Goal: Information Seeking & Learning: Learn about a topic

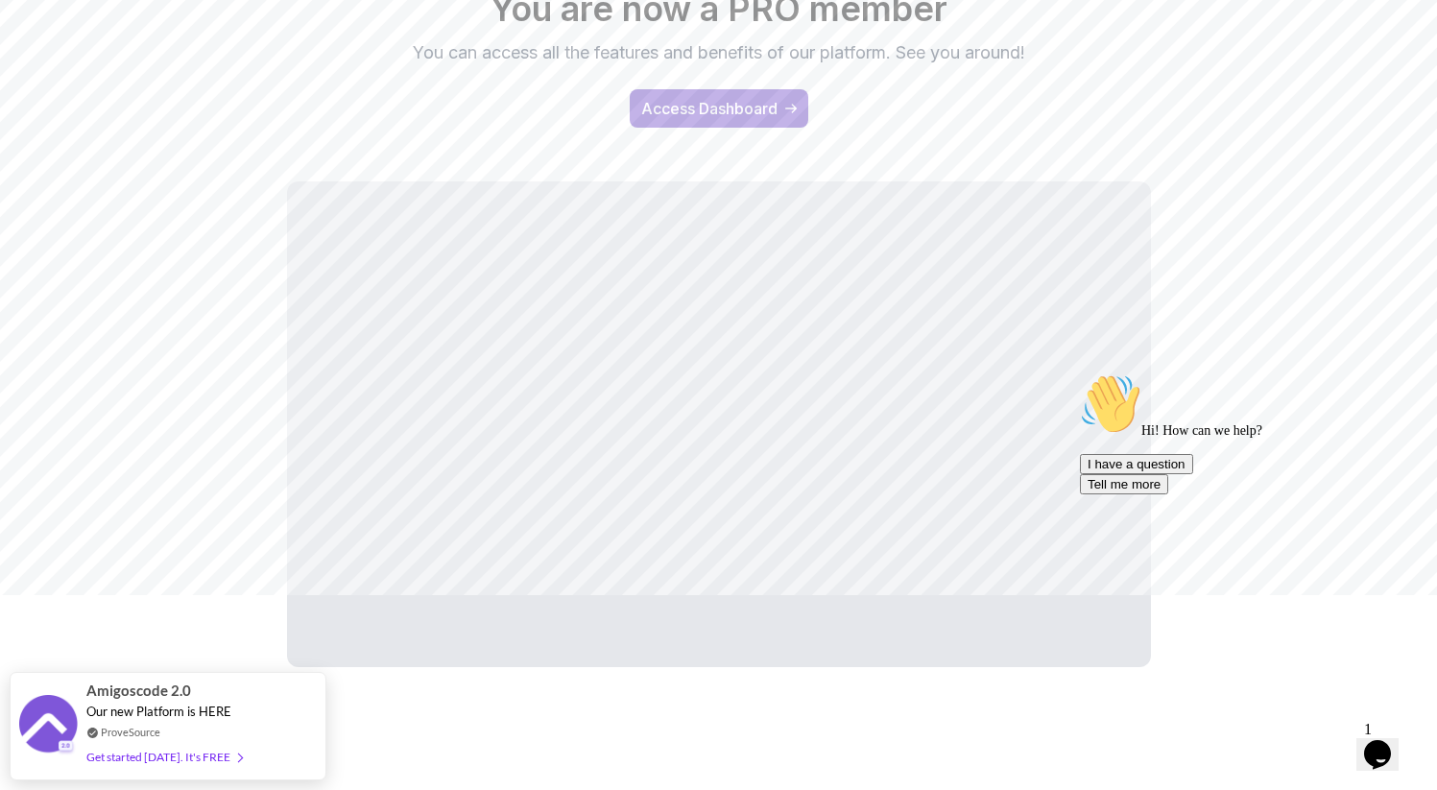
click at [1211, 348] on div "Hooray You are now a PRO member You can access all the features and benefits of…" at bounding box center [719, 313] width 1344 height 770
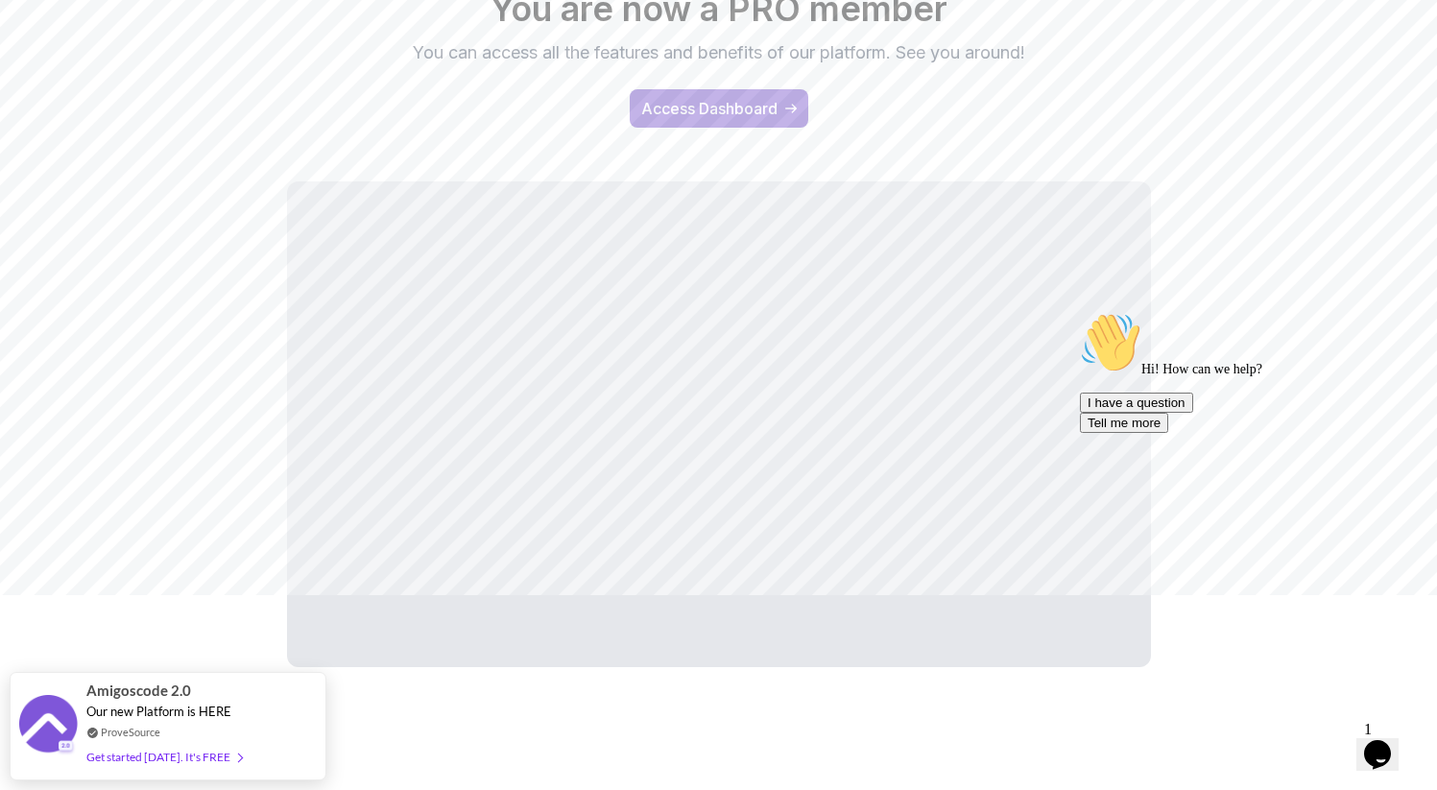
click at [1080, 433] on div "Hi! How can we help? I have a question Tell me more" at bounding box center [1253, 372] width 346 height 121
click at [1196, 397] on div "Hi! How can we help? I have a question Tell me more" at bounding box center [1253, 372] width 346 height 121
click at [1203, 353] on div "Hi! How can we help? I have a question Tell me more" at bounding box center [1253, 372] width 346 height 121
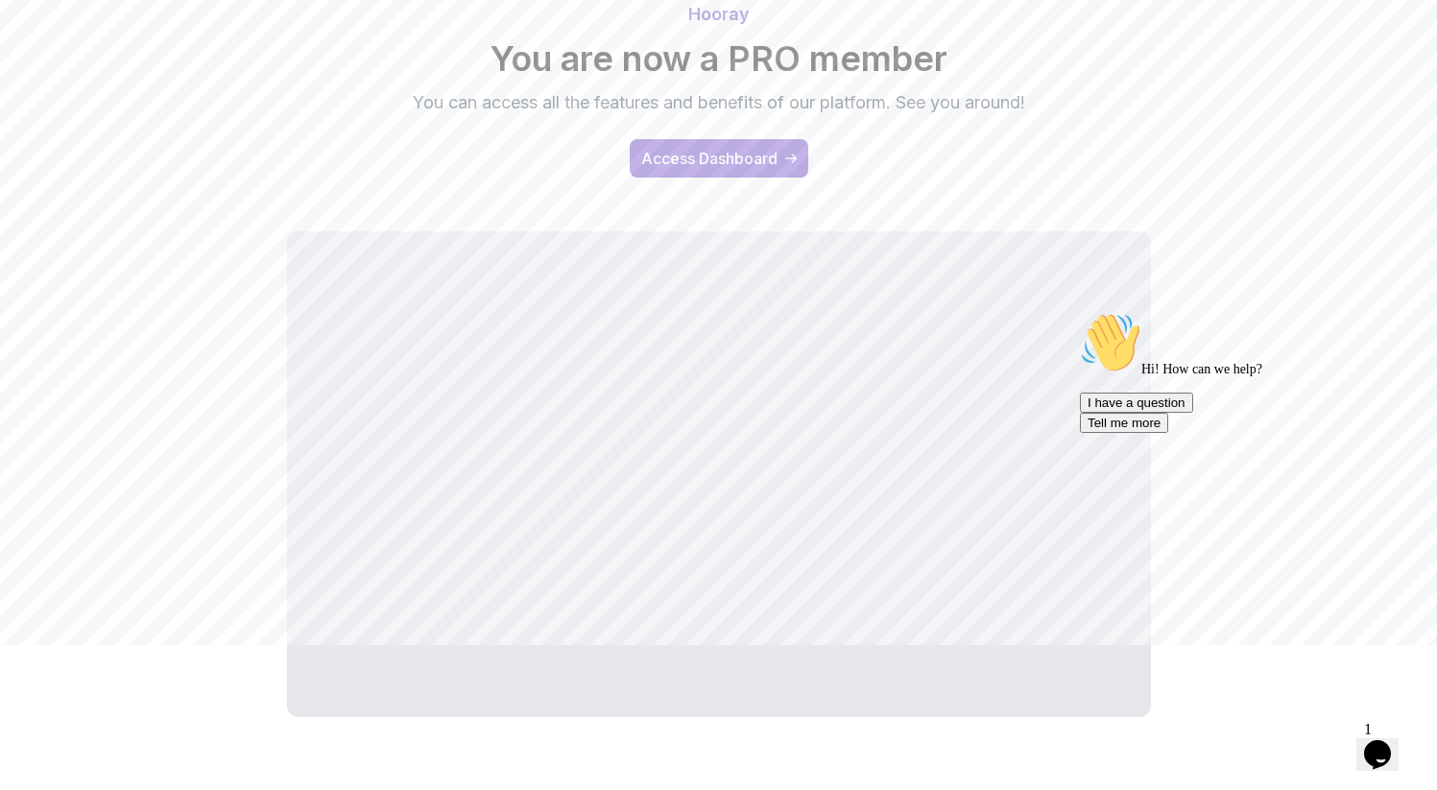
scroll to position [195, 0]
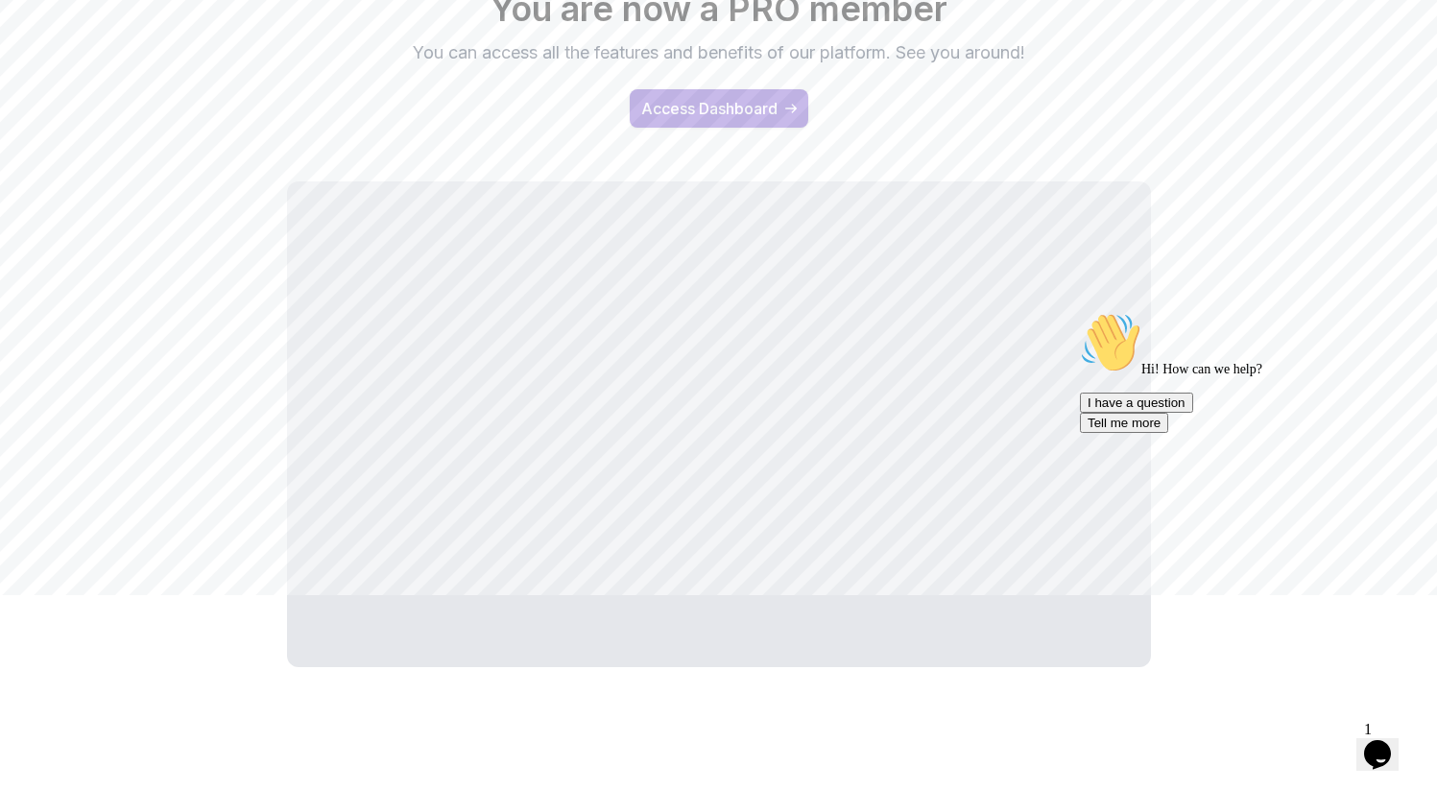
click at [770, 120] on button "Access Dashboard" at bounding box center [719, 108] width 179 height 38
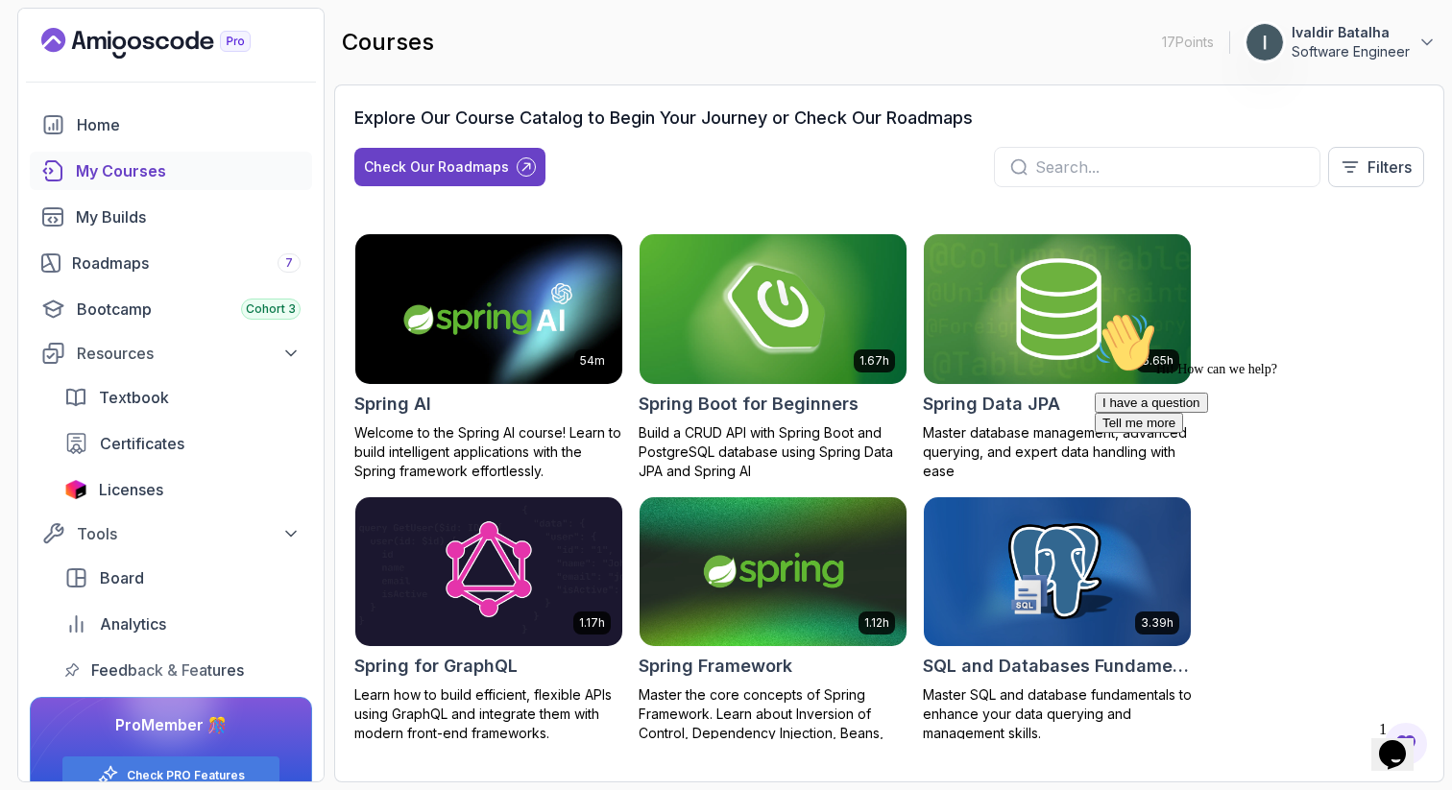
scroll to position [3205, 0]
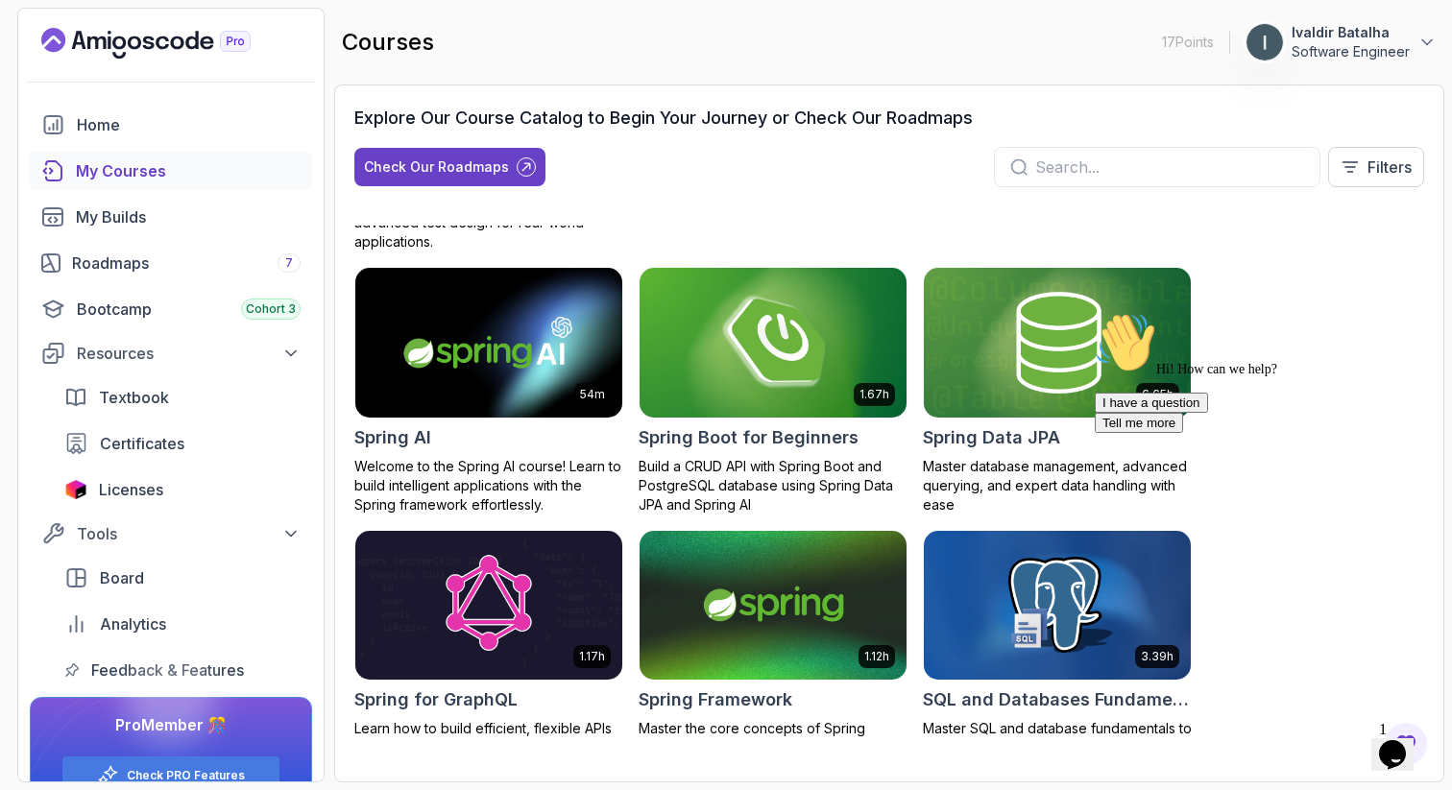
click at [789, 362] on img at bounding box center [773, 342] width 280 height 156
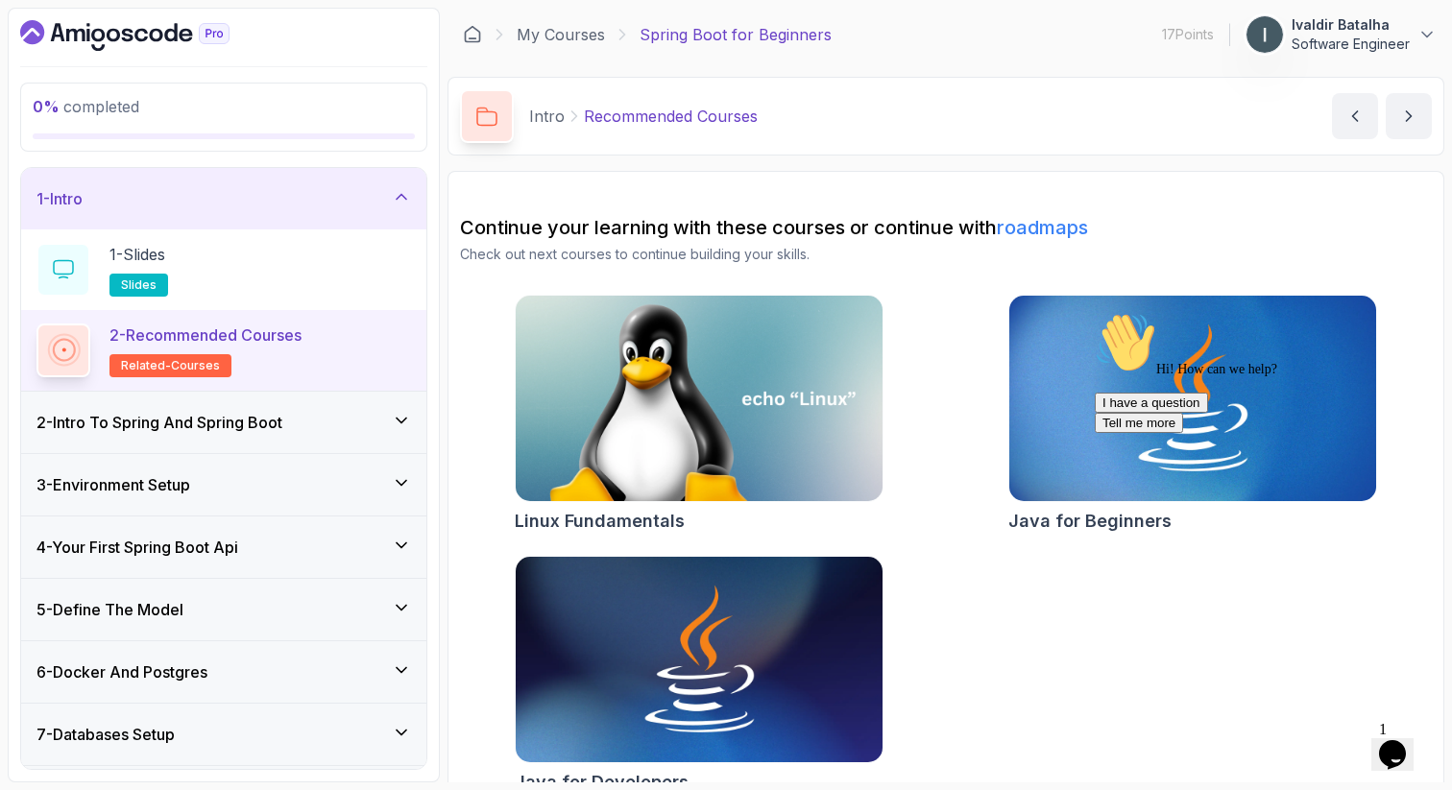
scroll to position [32, 0]
